Goal: Transaction & Acquisition: Purchase product/service

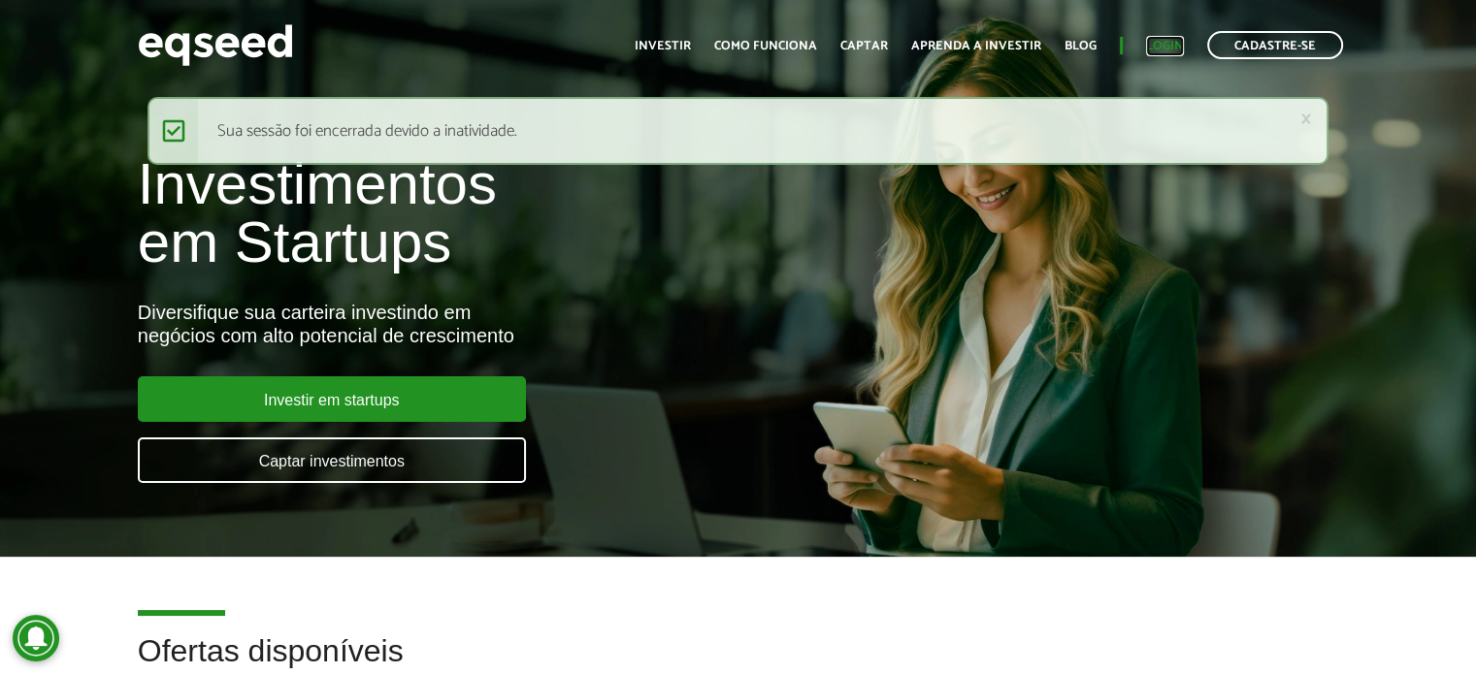
click at [1153, 40] on link "Login" at bounding box center [1165, 46] width 38 height 13
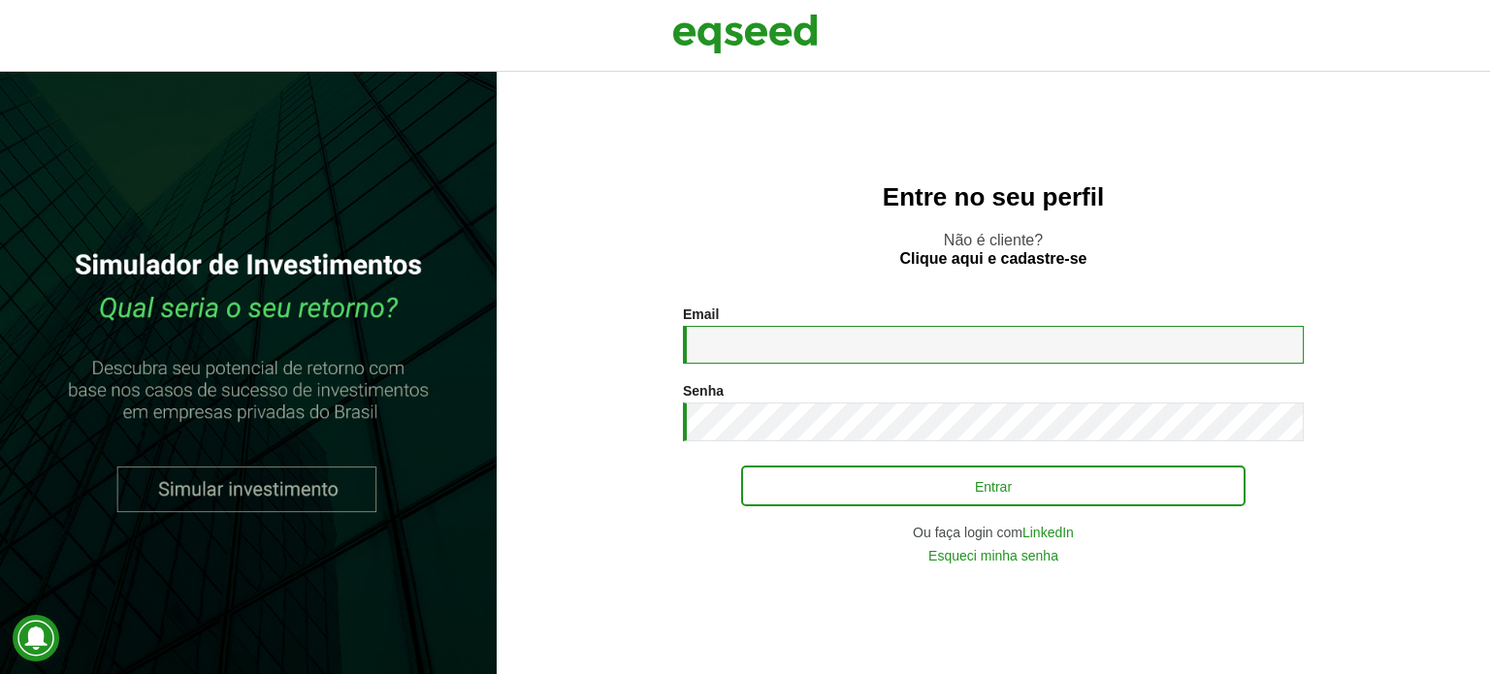
type input "**********"
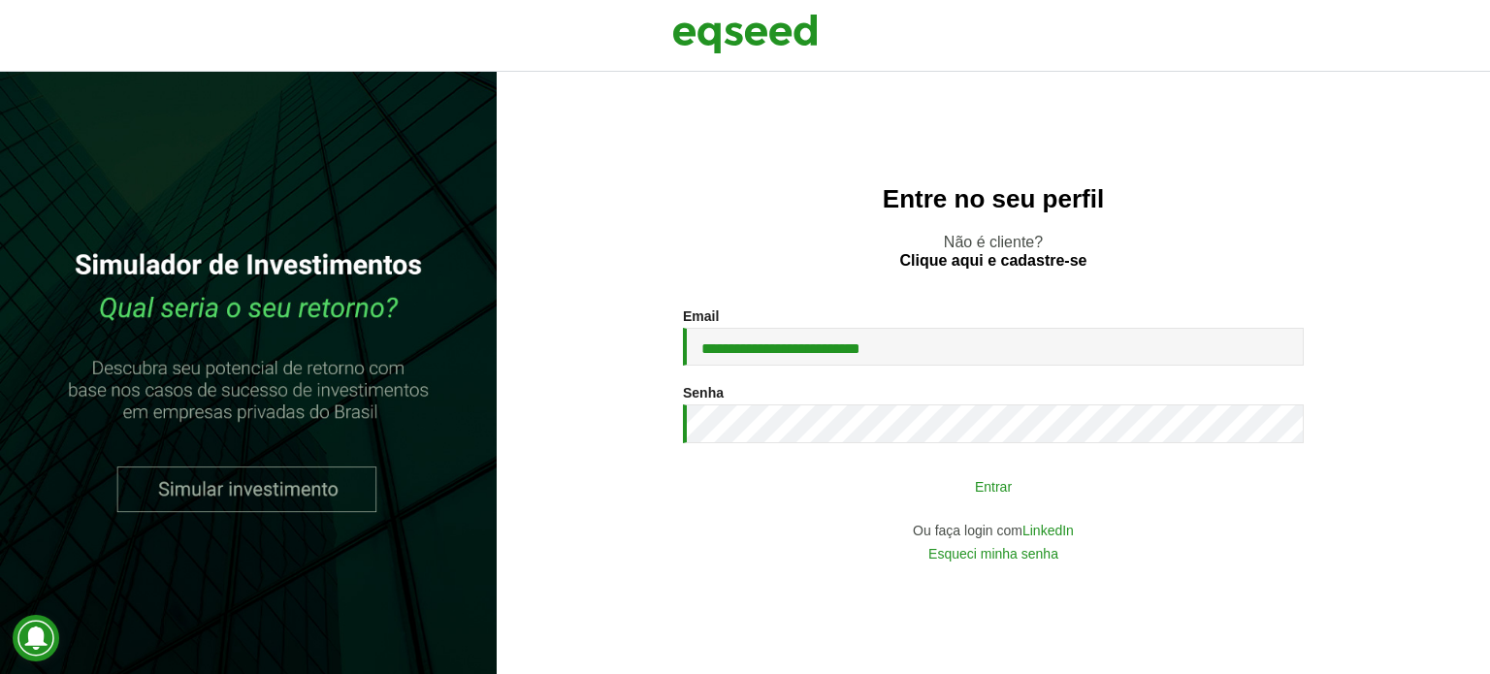
click at [913, 497] on button "Entrar" at bounding box center [993, 486] width 504 height 37
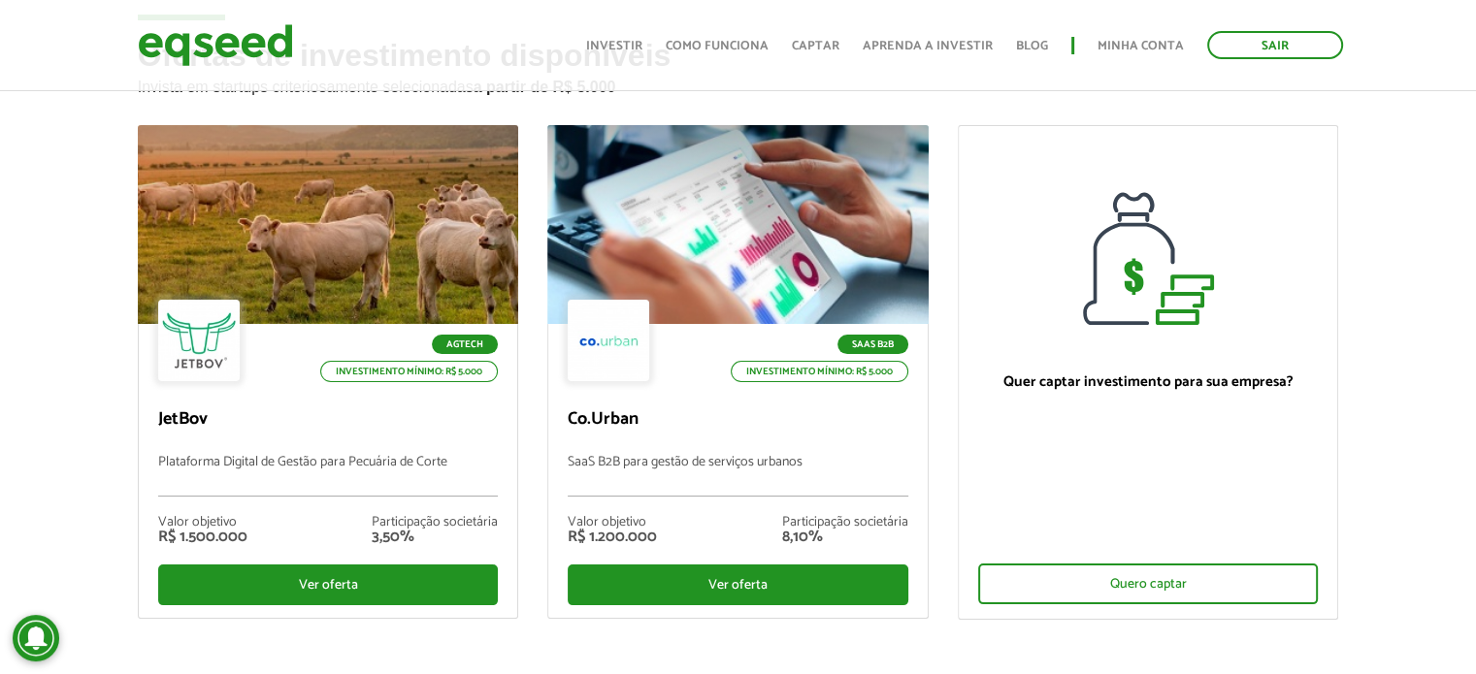
scroll to position [155, 0]
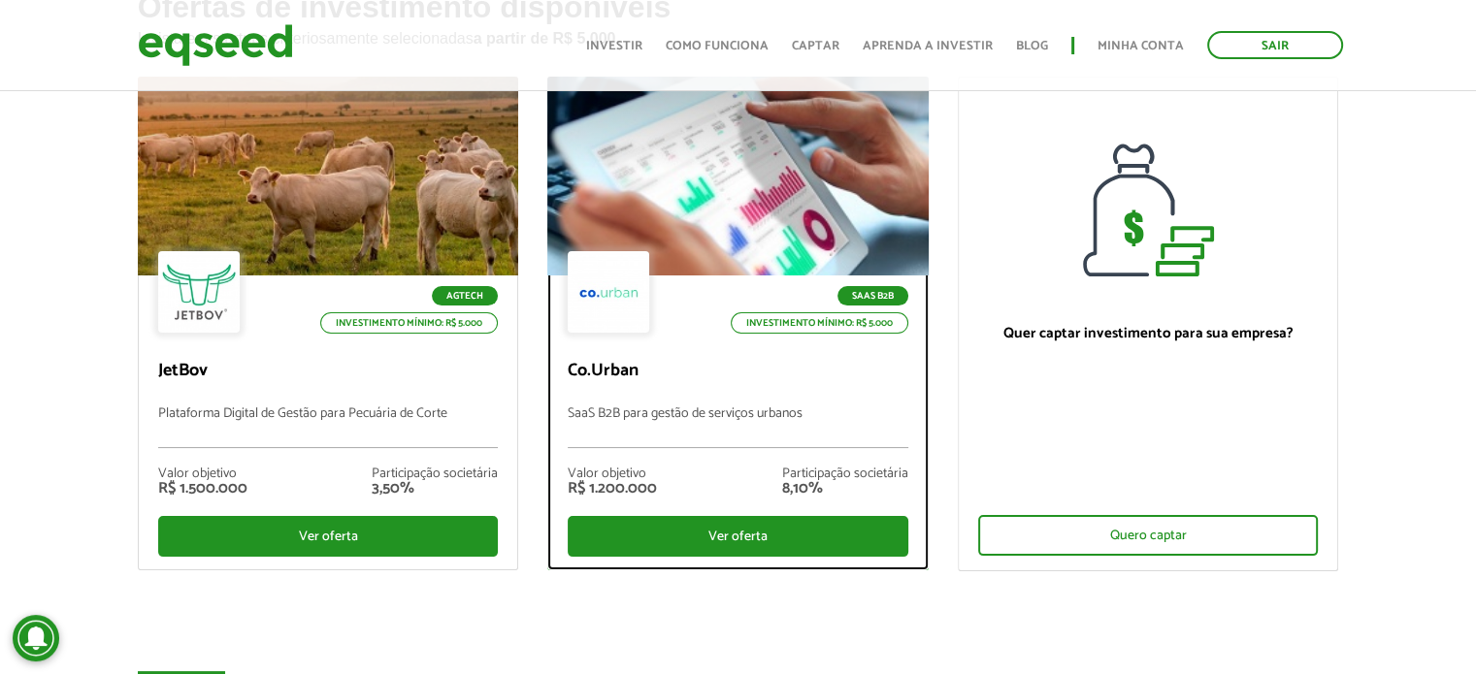
click at [671, 420] on p "SaaS B2B para gestão de serviços urbanos" at bounding box center [738, 427] width 341 height 42
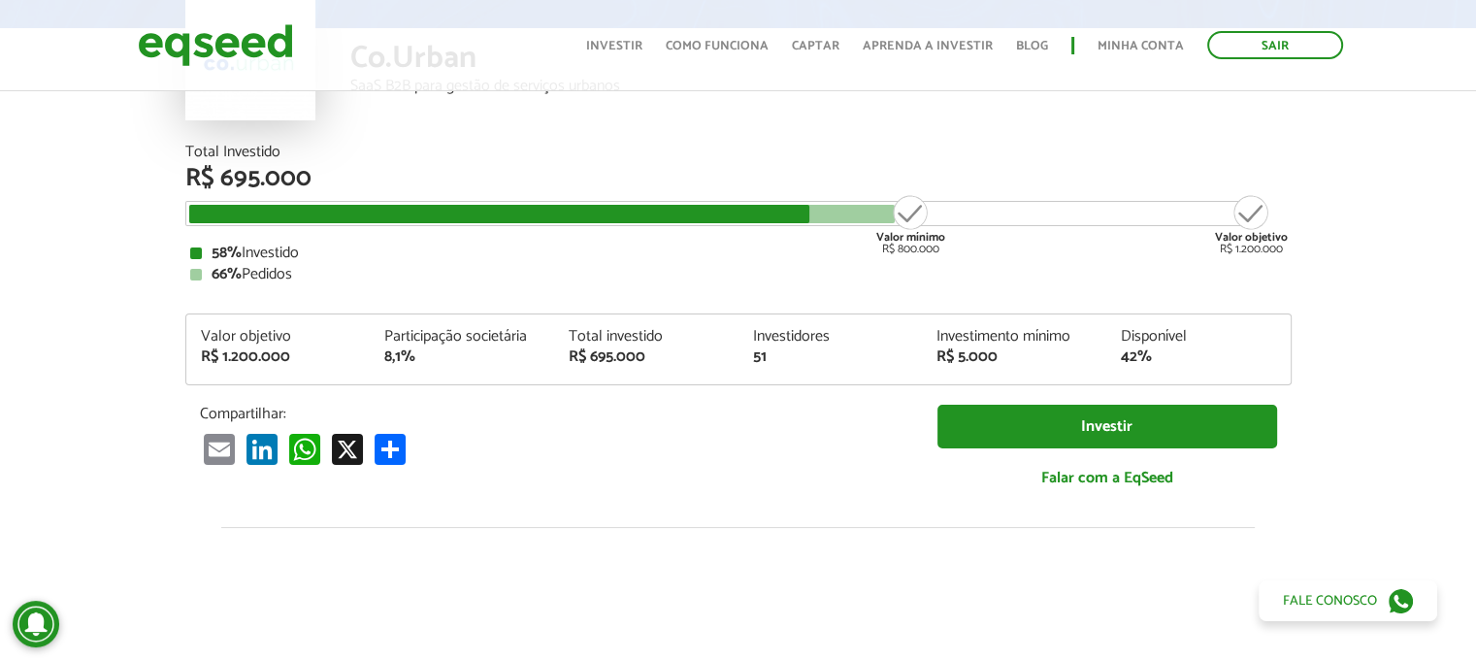
scroll to position [182, 0]
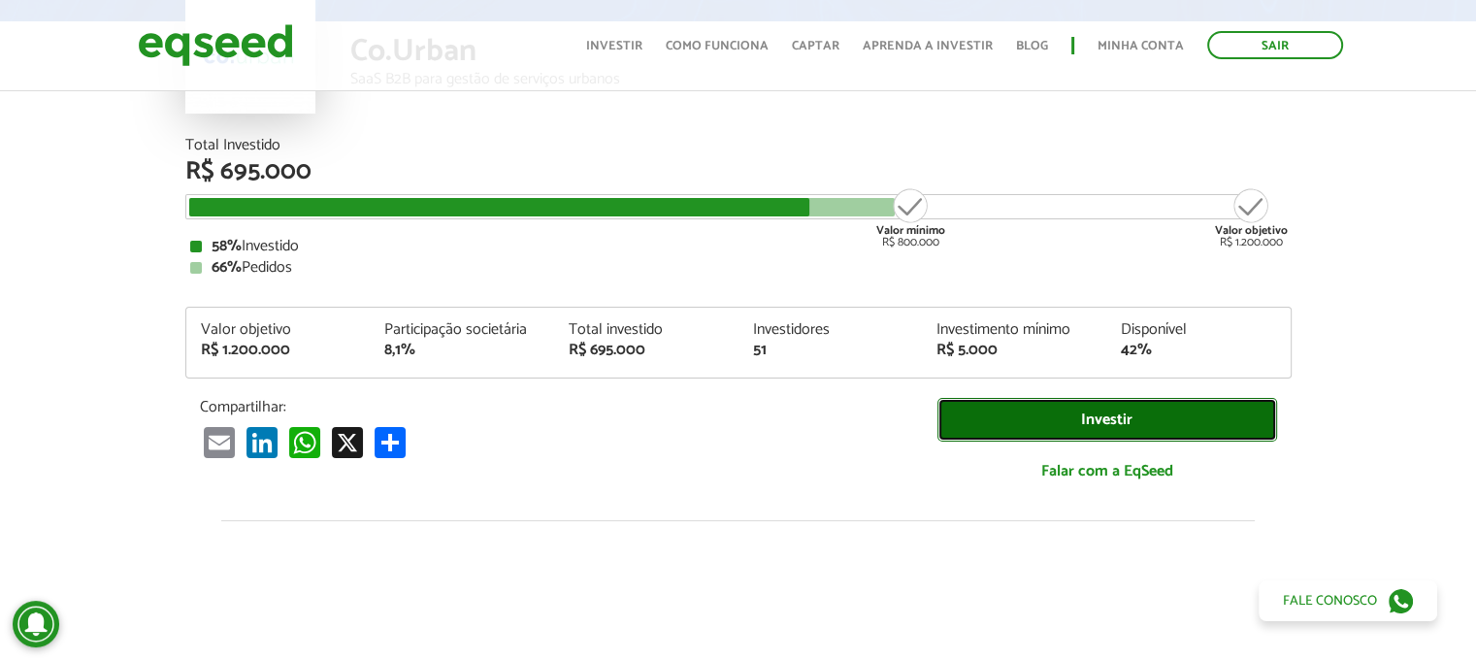
click at [1099, 414] on link "Investir" at bounding box center [1107, 420] width 340 height 44
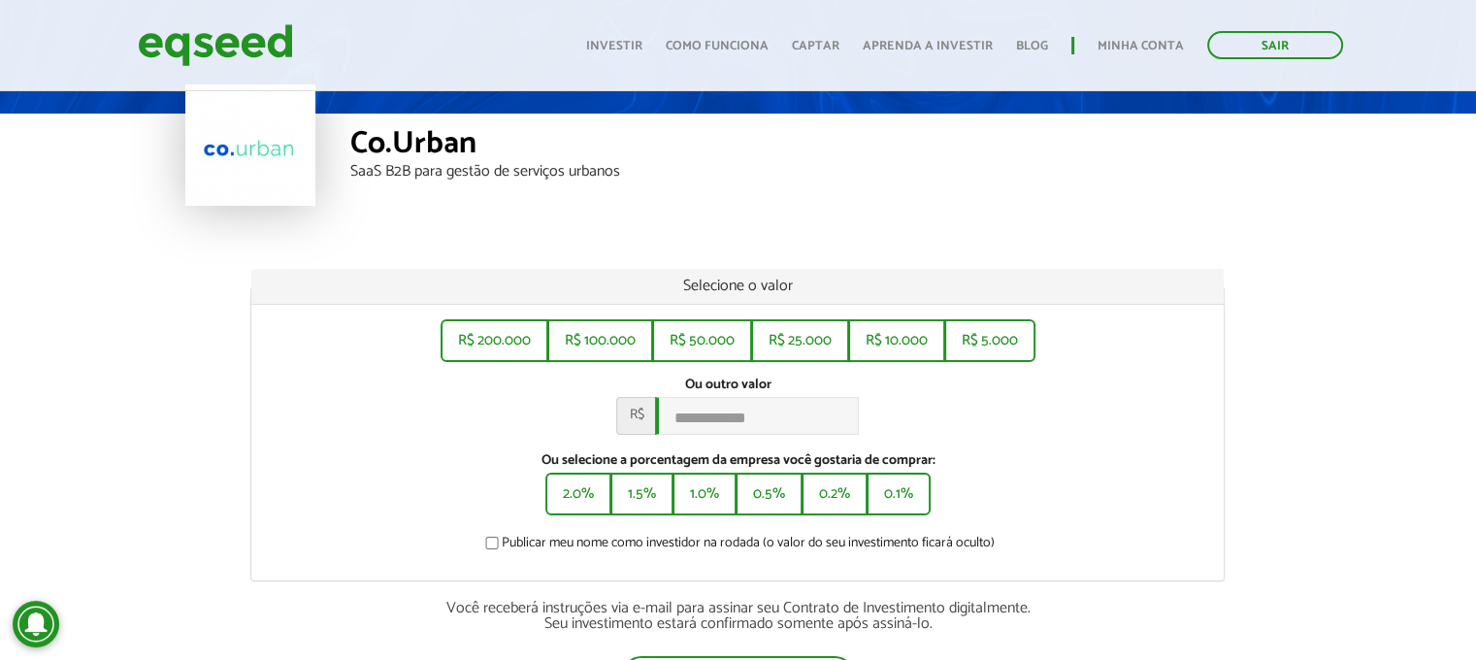
scroll to position [93, 0]
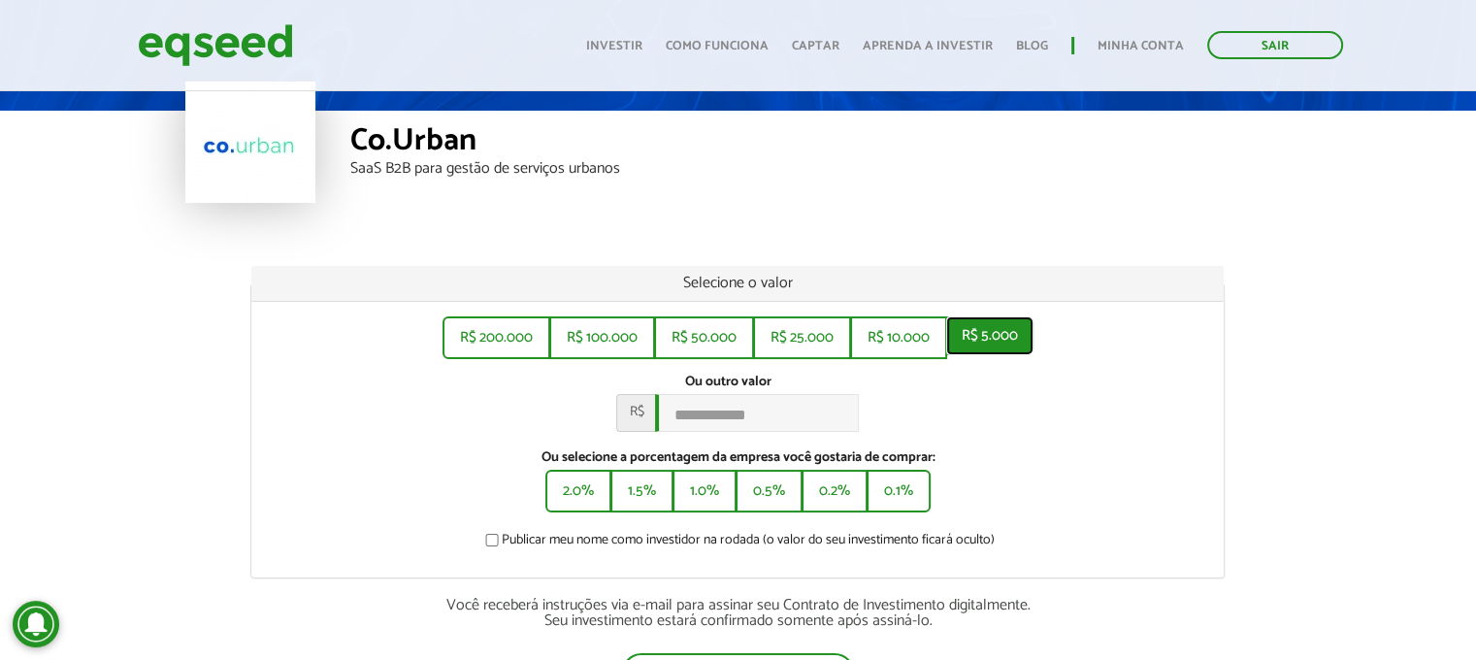
click at [1001, 337] on button "R$ 5.000" at bounding box center [989, 335] width 87 height 39
type input "*****"
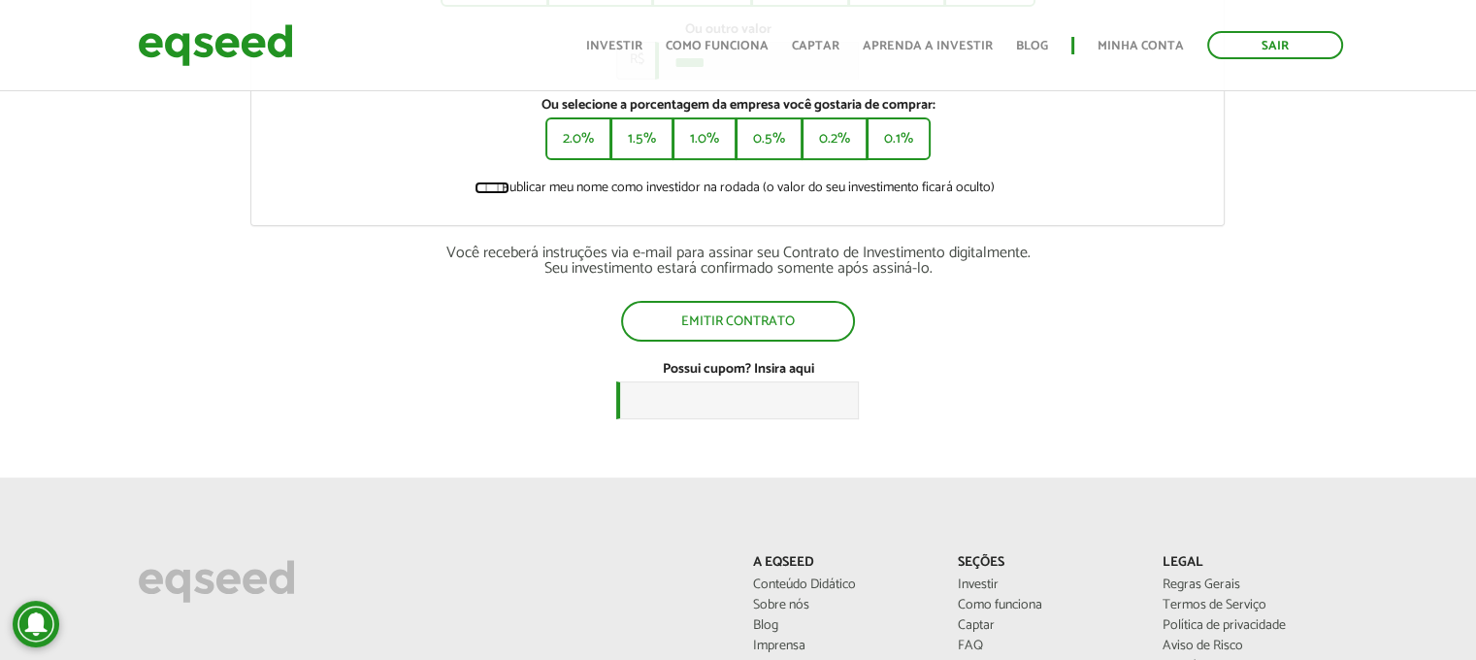
scroll to position [447, 0]
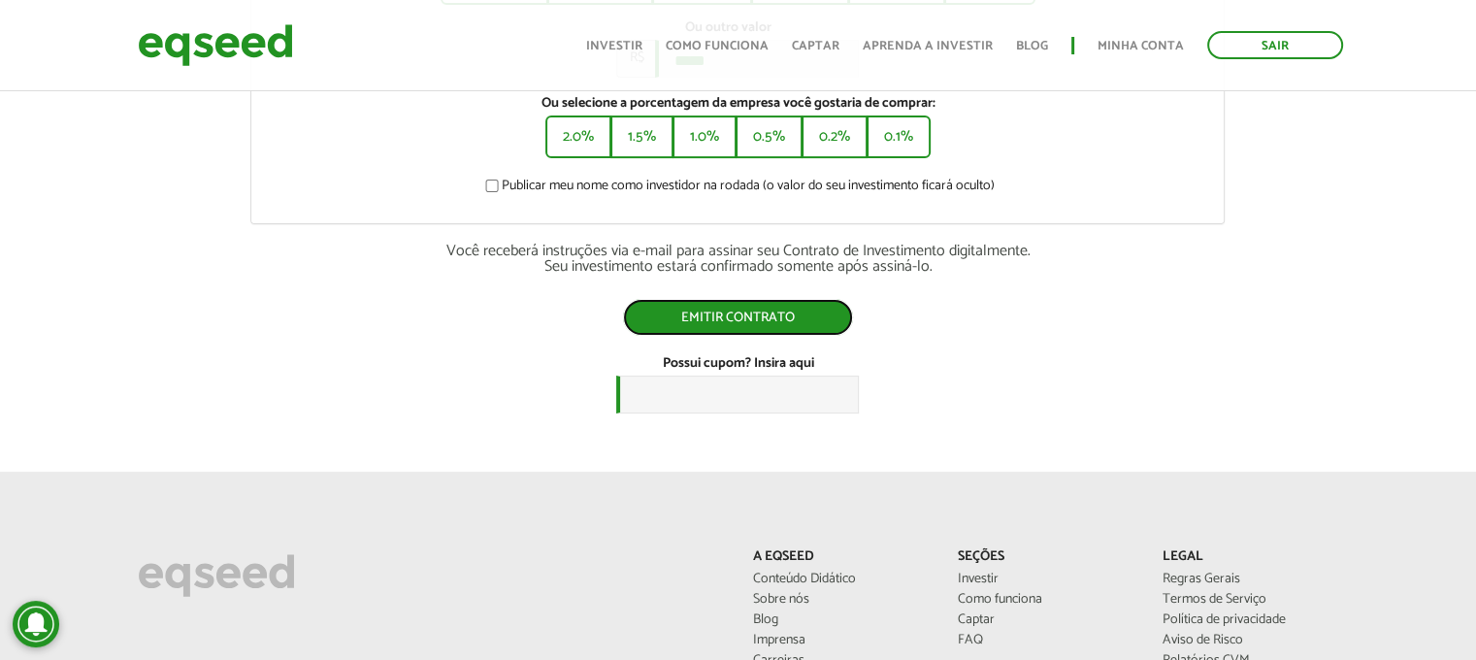
click at [730, 322] on button "Emitir contrato" at bounding box center [738, 317] width 230 height 37
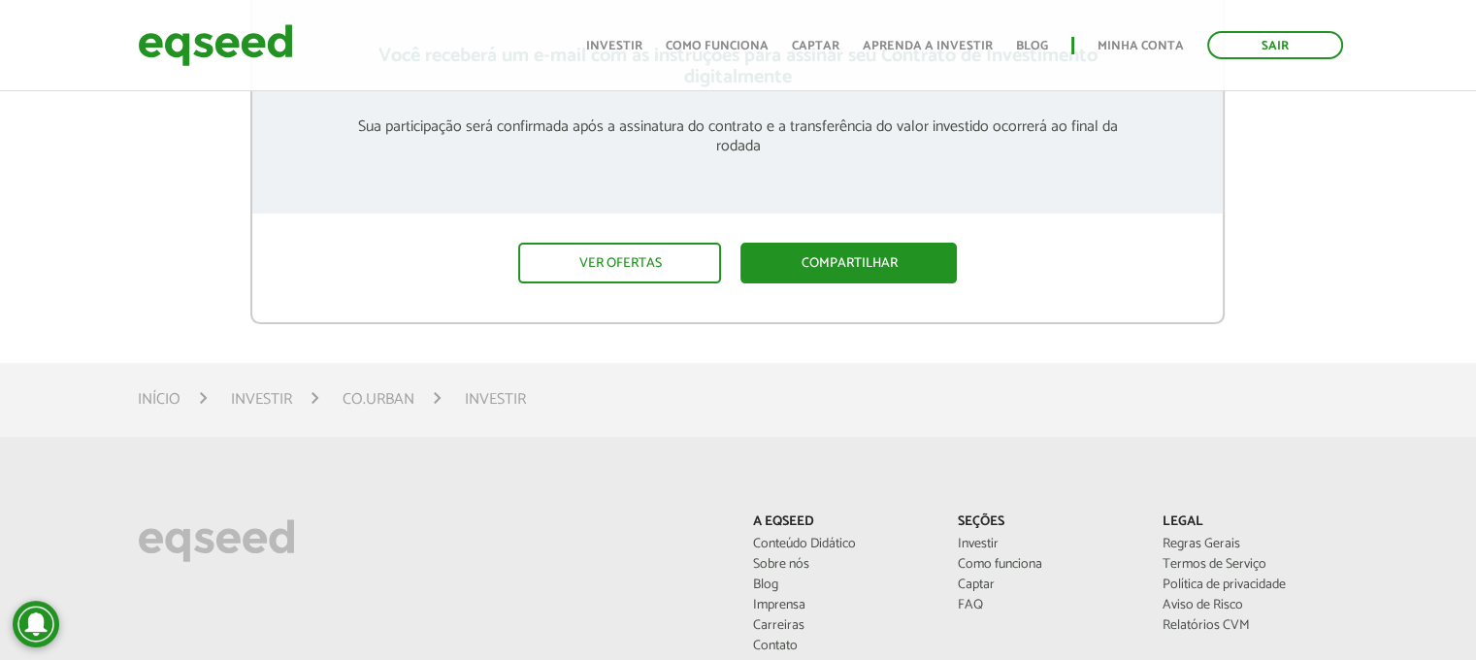
scroll to position [459, 0]
